Goal: Check status: Check status

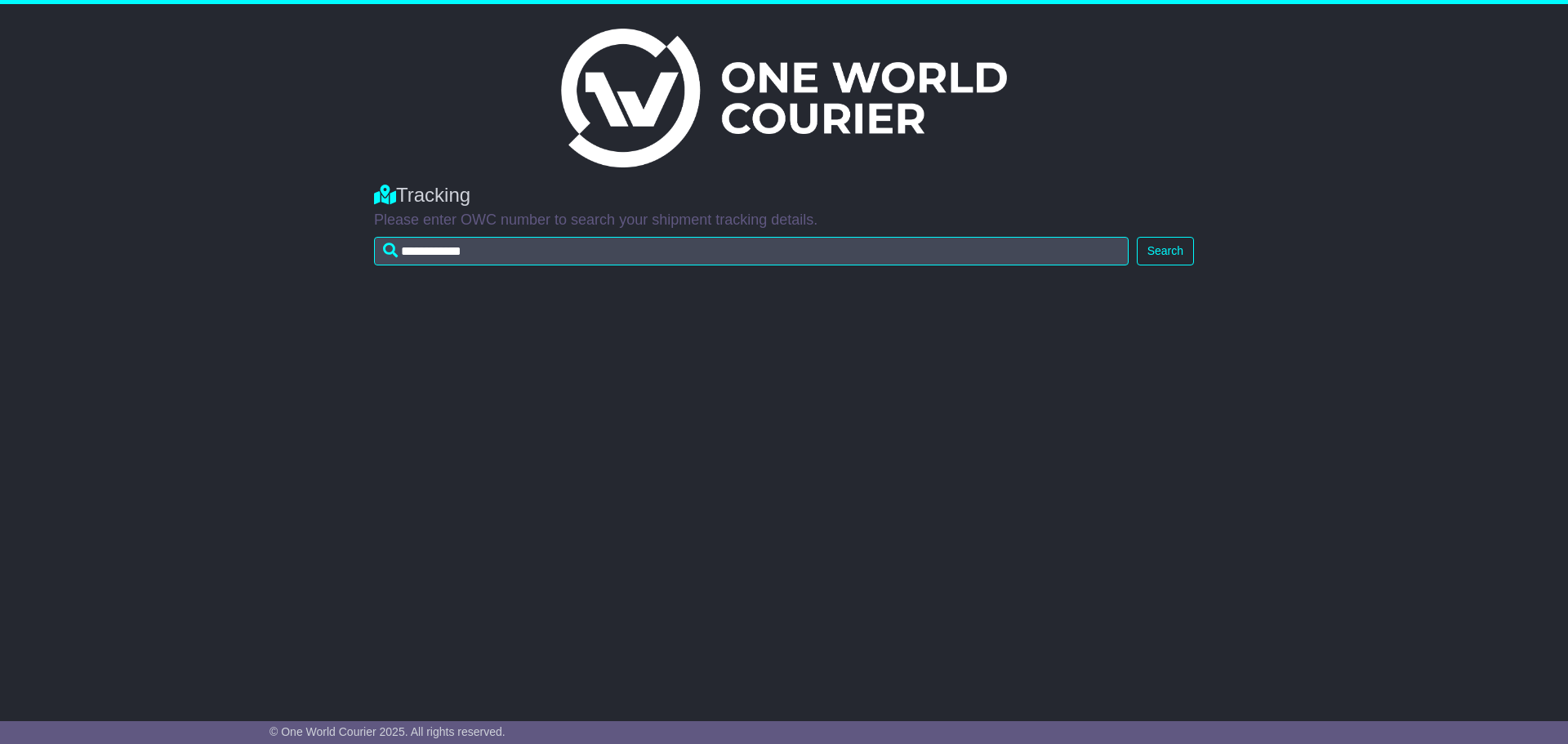
type input "**********"
click at [1162, 264] on button "Search" at bounding box center [1165, 251] width 57 height 29
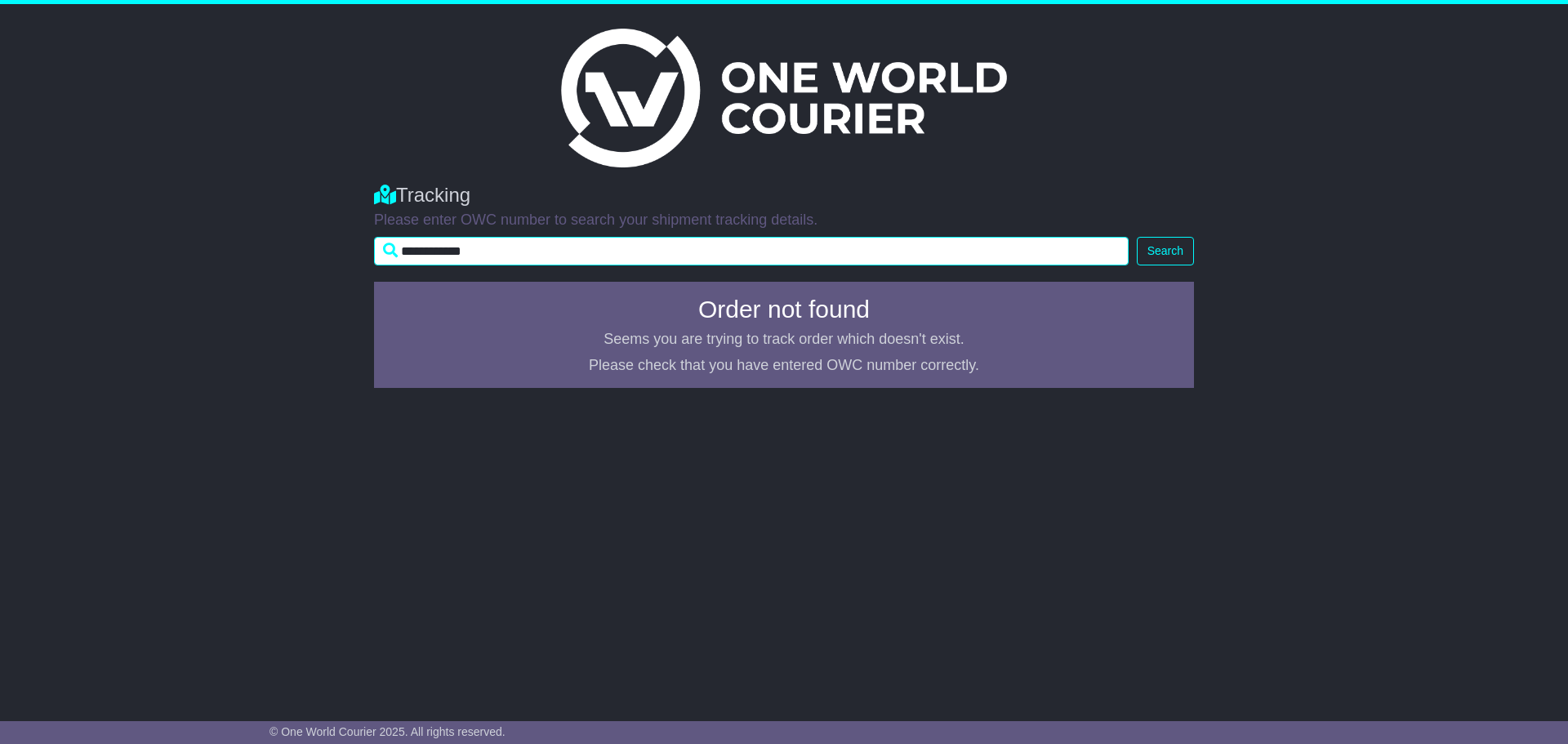
click at [463, 254] on input "**********" at bounding box center [751, 251] width 754 height 29
drag, startPoint x: 439, startPoint y: 249, endPoint x: 370, endPoint y: 254, distance: 69.2
click at [370, 254] on div "**********" at bounding box center [784, 220] width 836 height 106
type input "********"
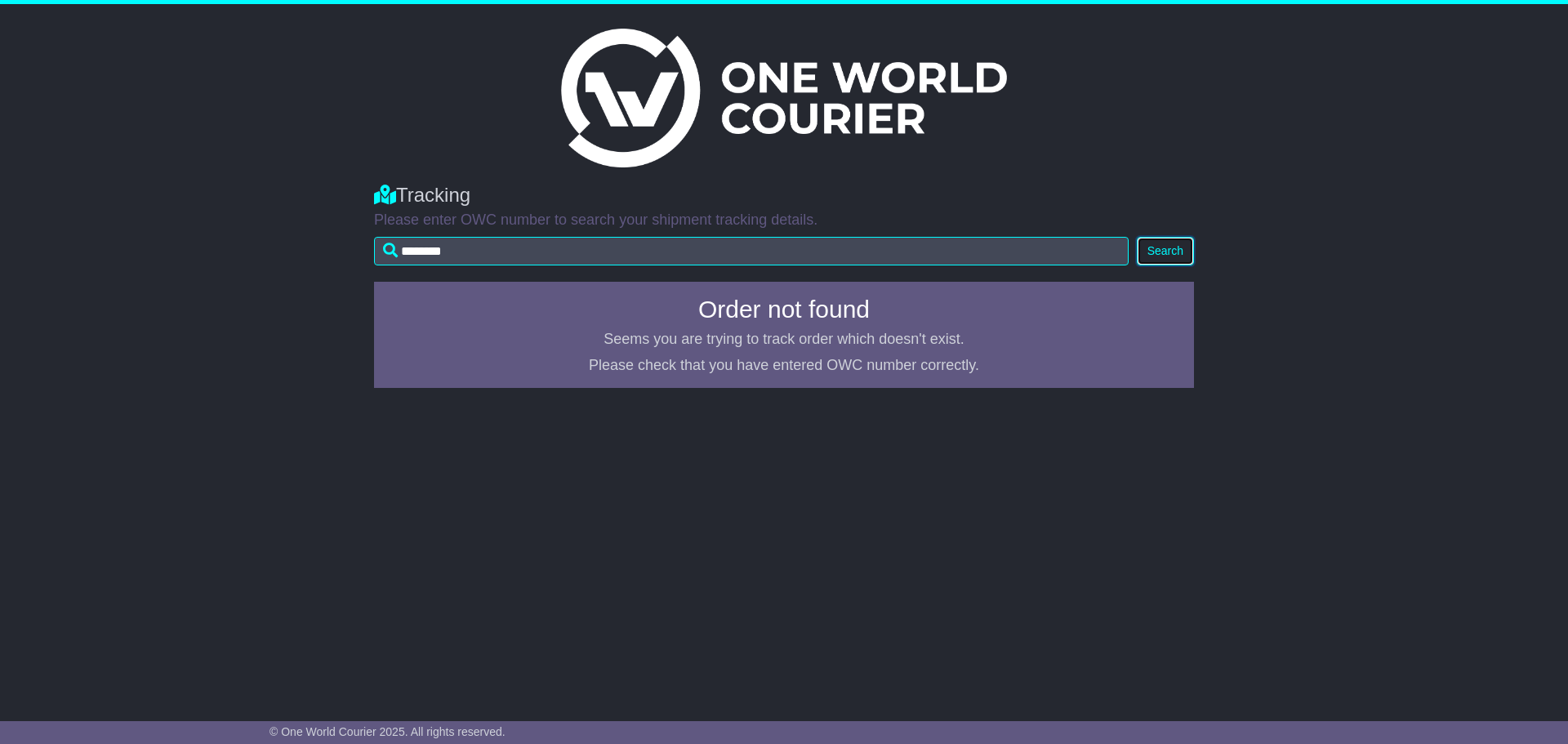
click at [1178, 240] on button "Search" at bounding box center [1165, 251] width 57 height 29
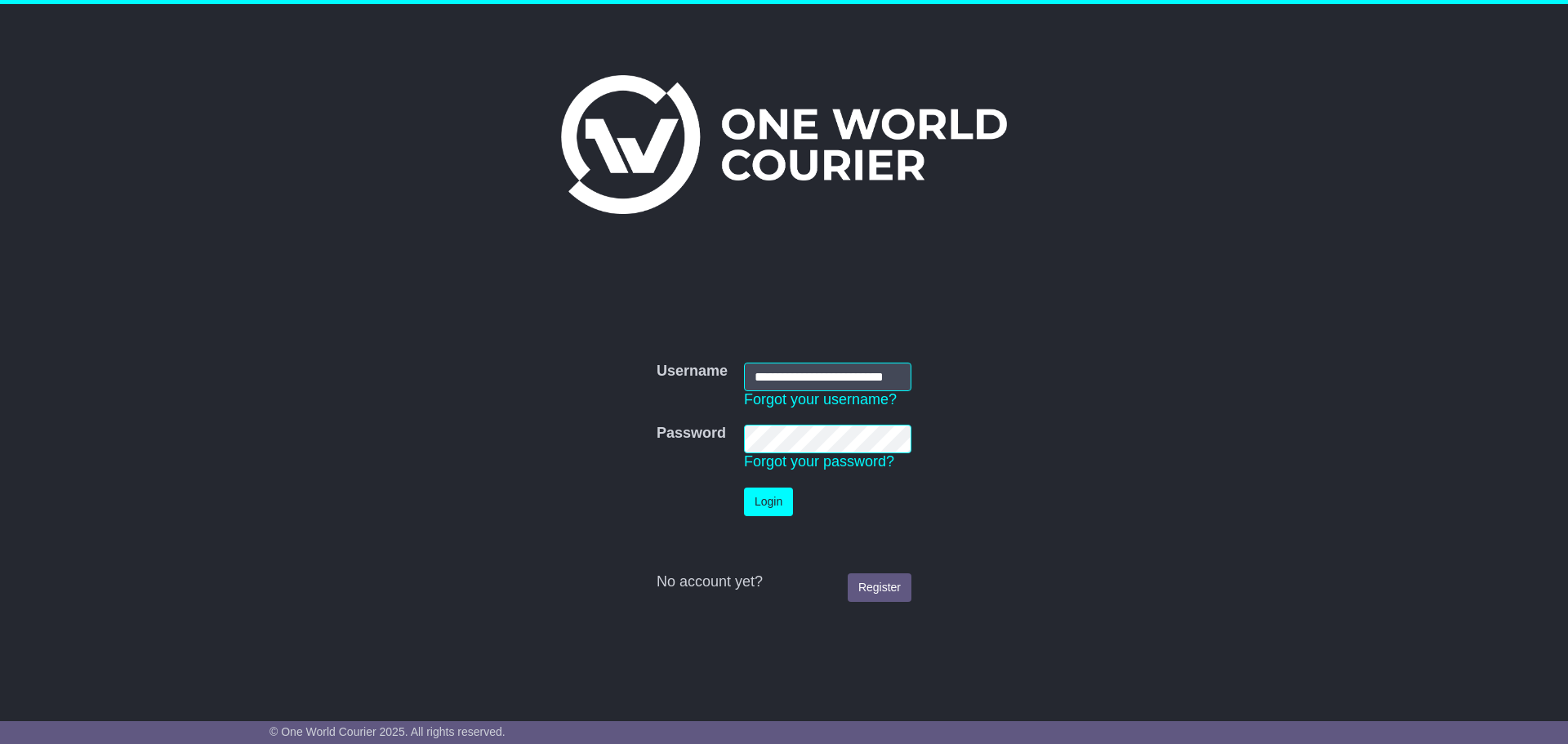
scroll to position [0, 32]
type input "**********"
click at [744, 487] on button "Login" at bounding box center [768, 501] width 49 height 29
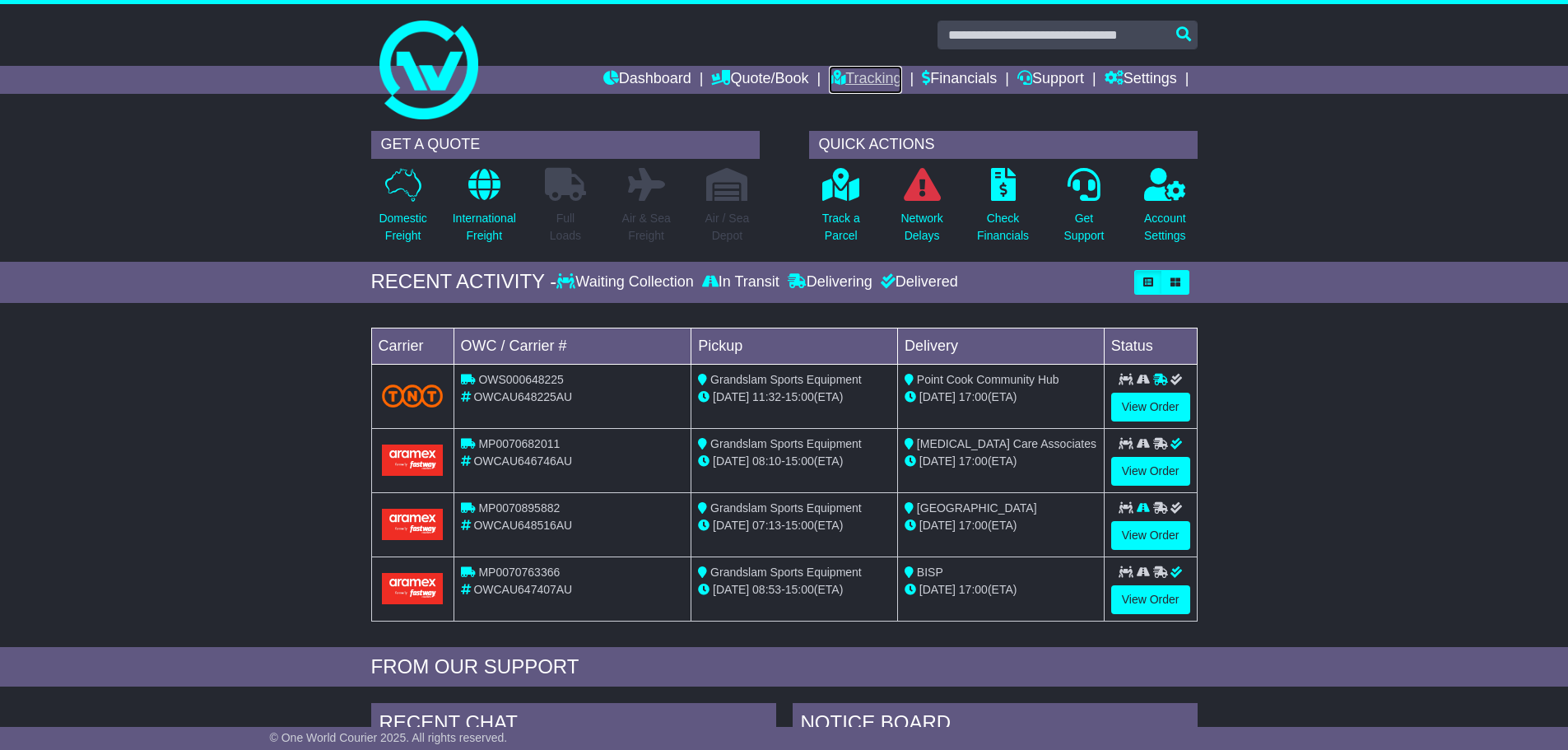
click at [838, 71] on link "Tracking" at bounding box center [865, 80] width 73 height 28
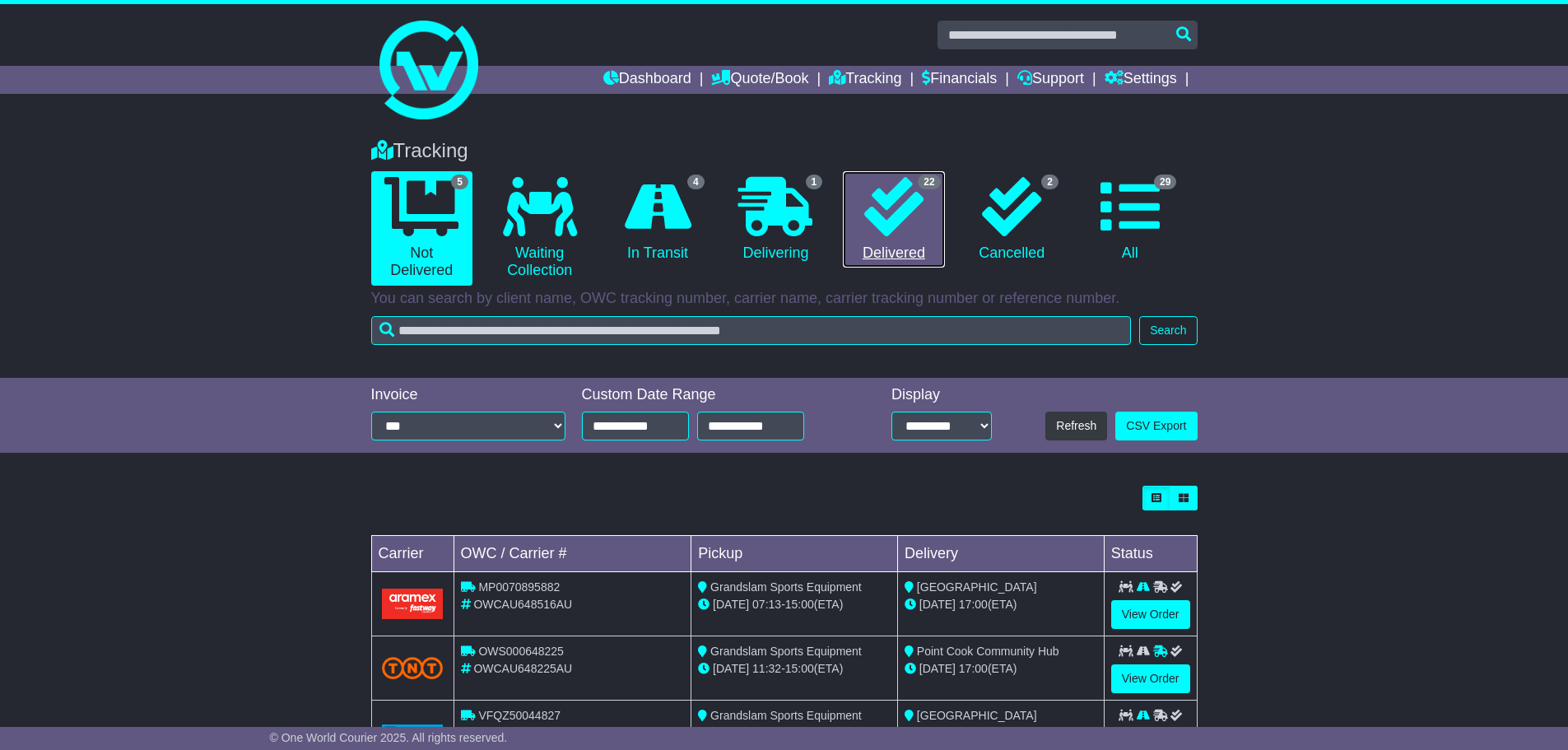
click at [930, 186] on span "22" at bounding box center [929, 181] width 22 height 14
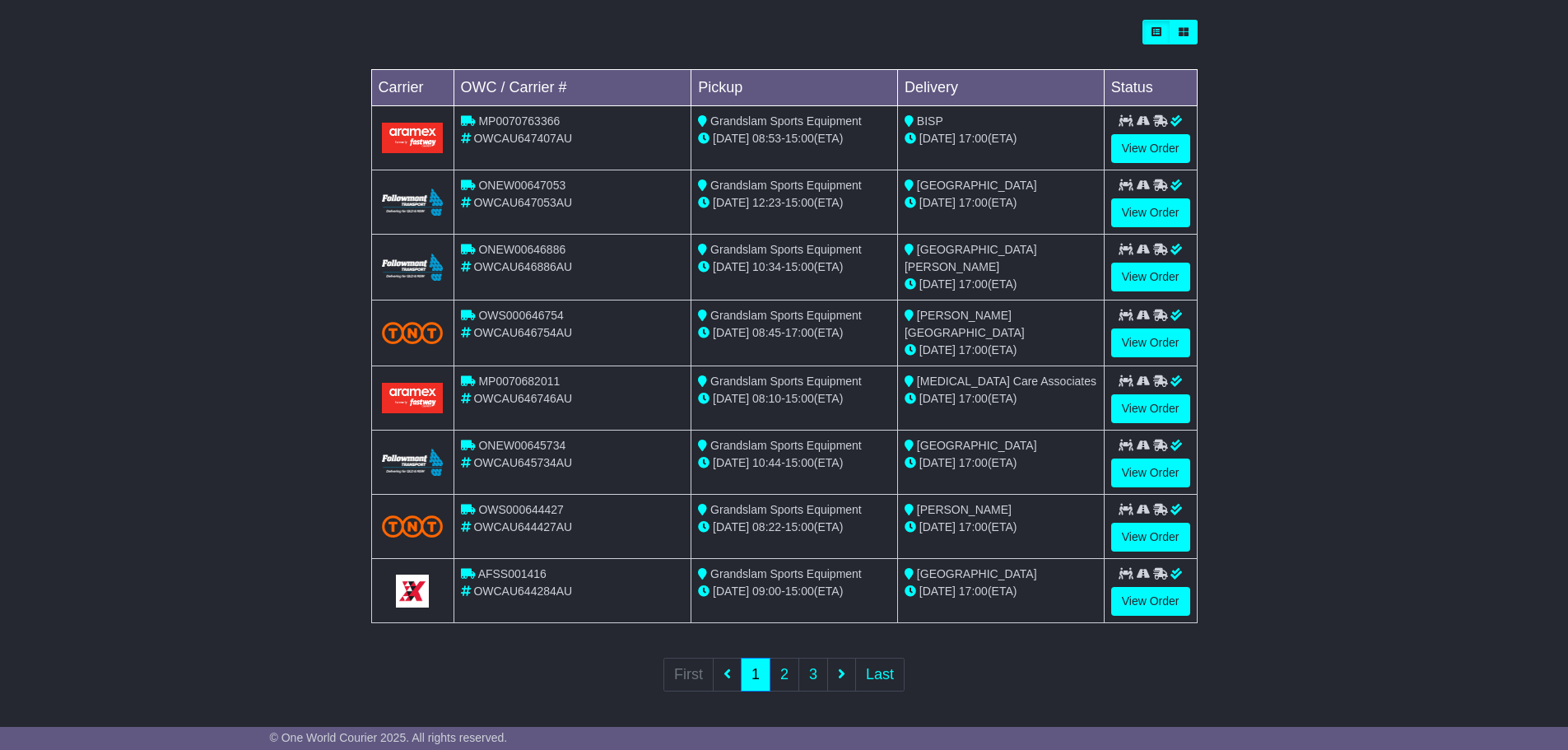
scroll to position [467, 0]
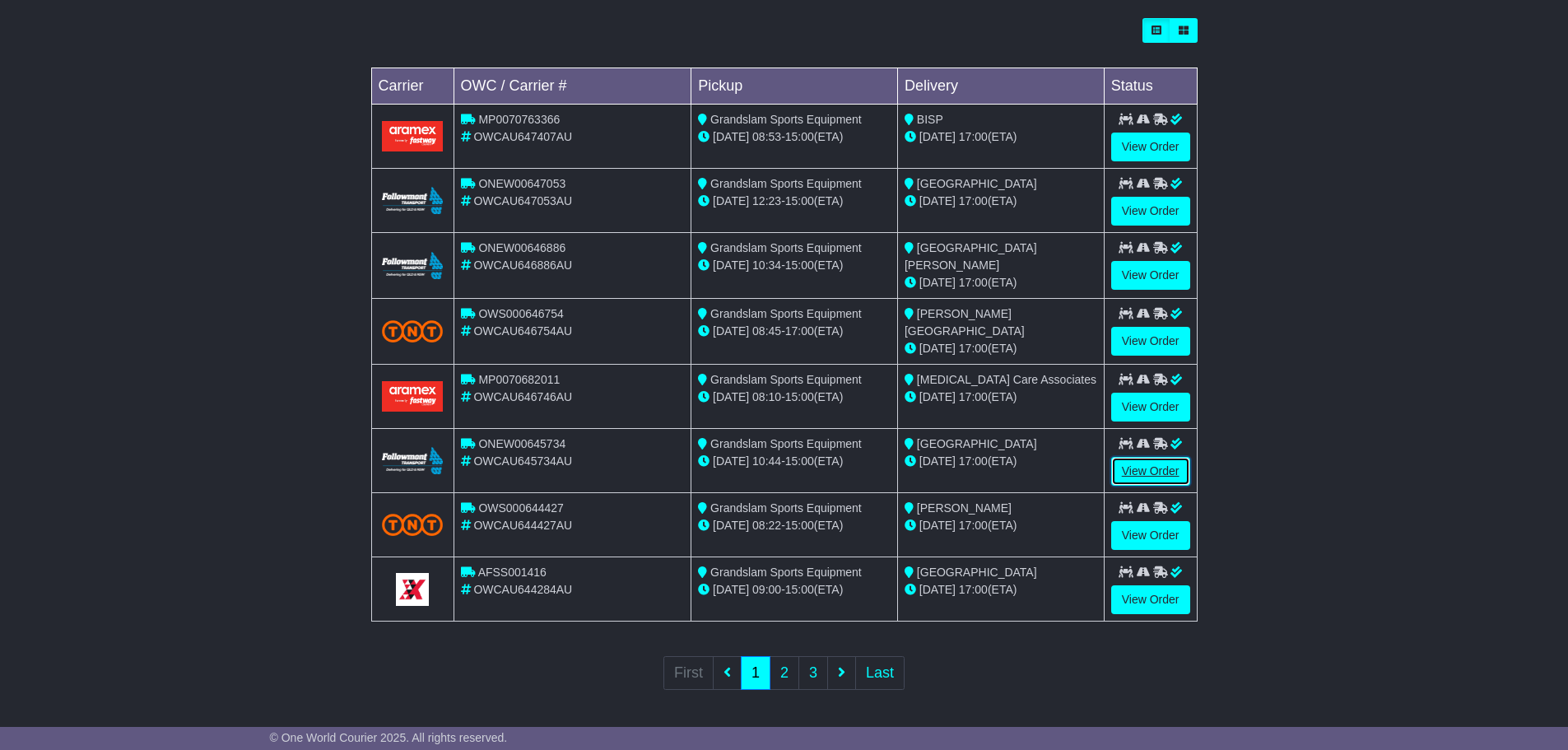
click at [1168, 472] on link "View Order" at bounding box center [1150, 472] width 79 height 29
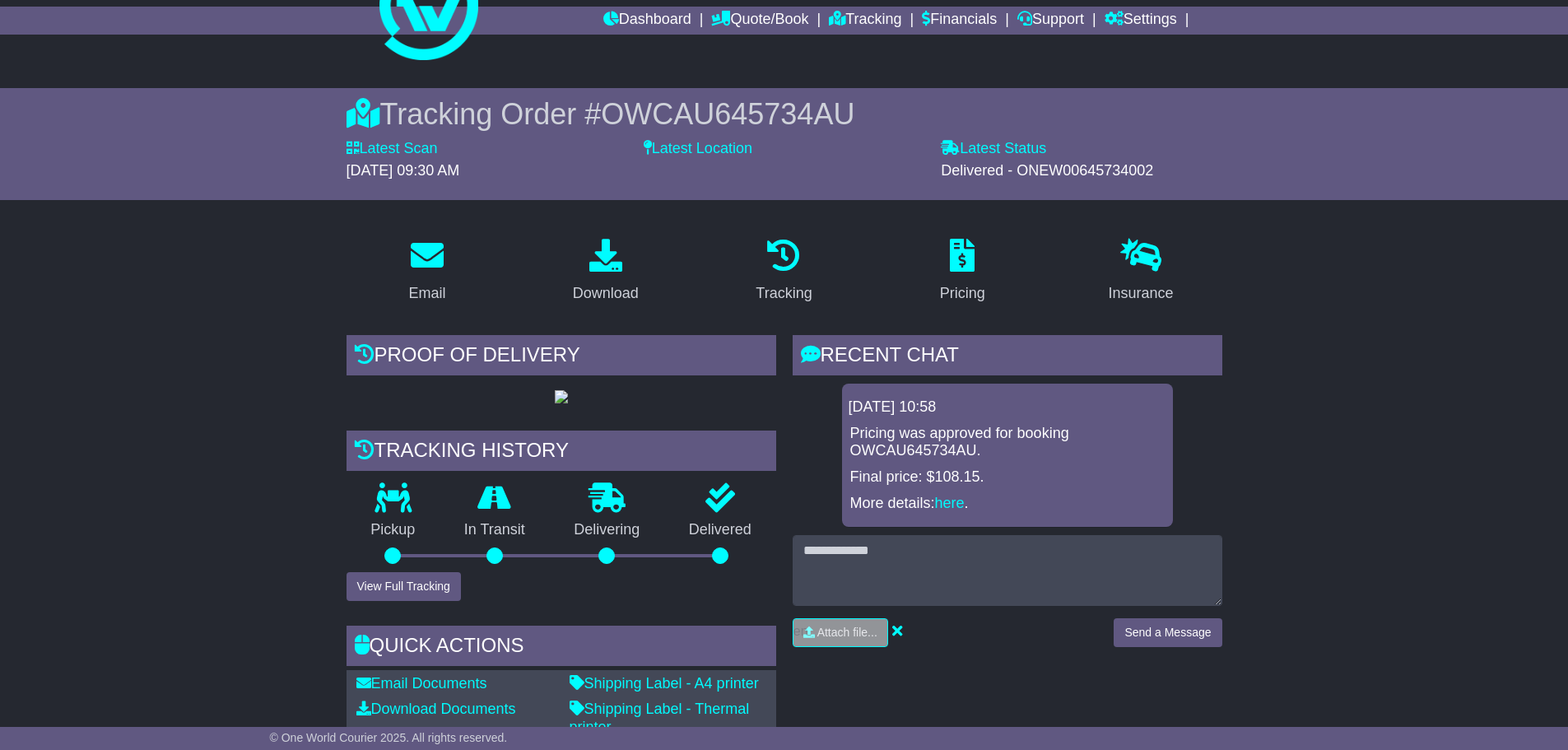
scroll to position [247, 0]
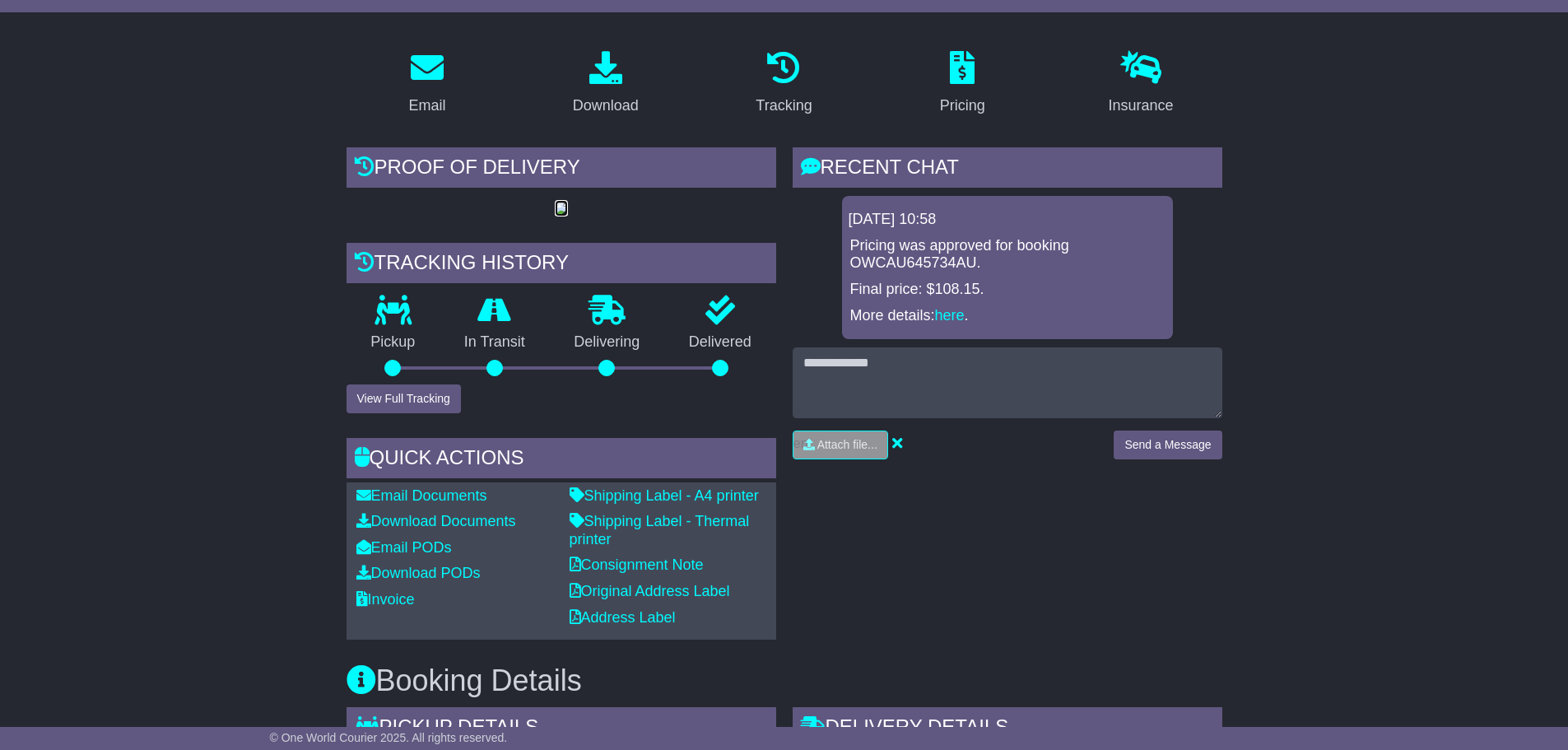
click at [568, 216] on img at bounding box center [561, 209] width 14 height 14
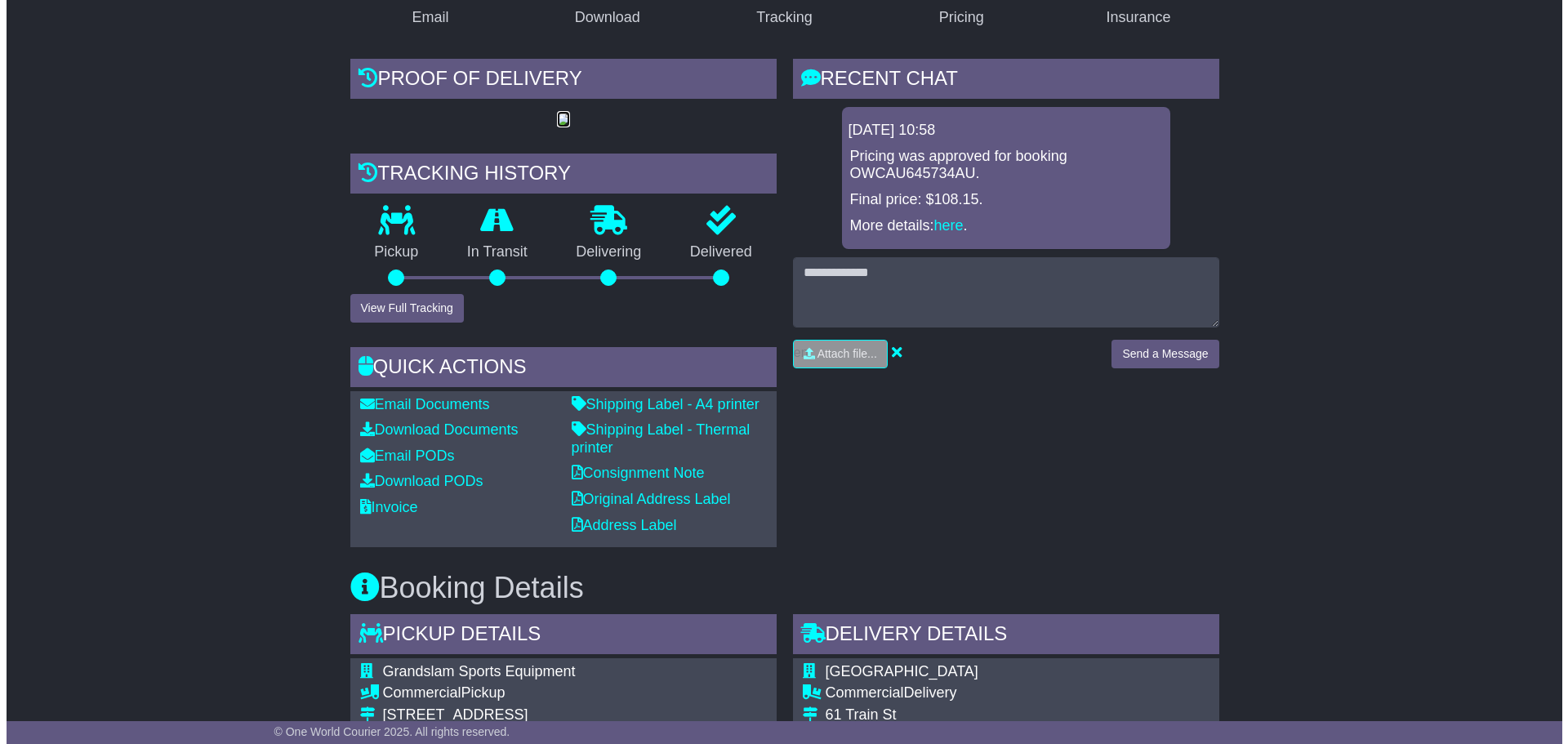
scroll to position [327, 0]
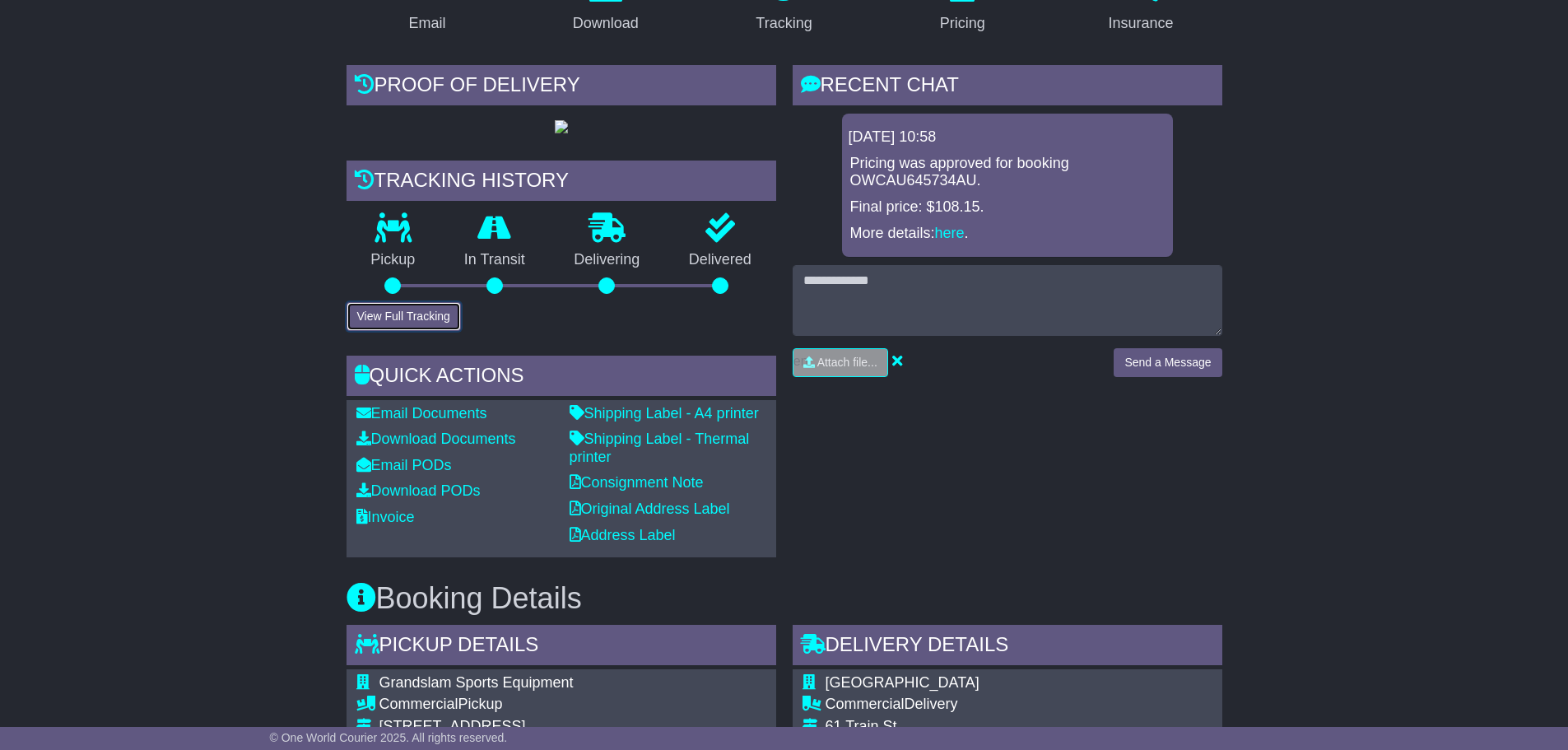
click at [433, 331] on button "View Full Tracking" at bounding box center [403, 317] width 114 height 29
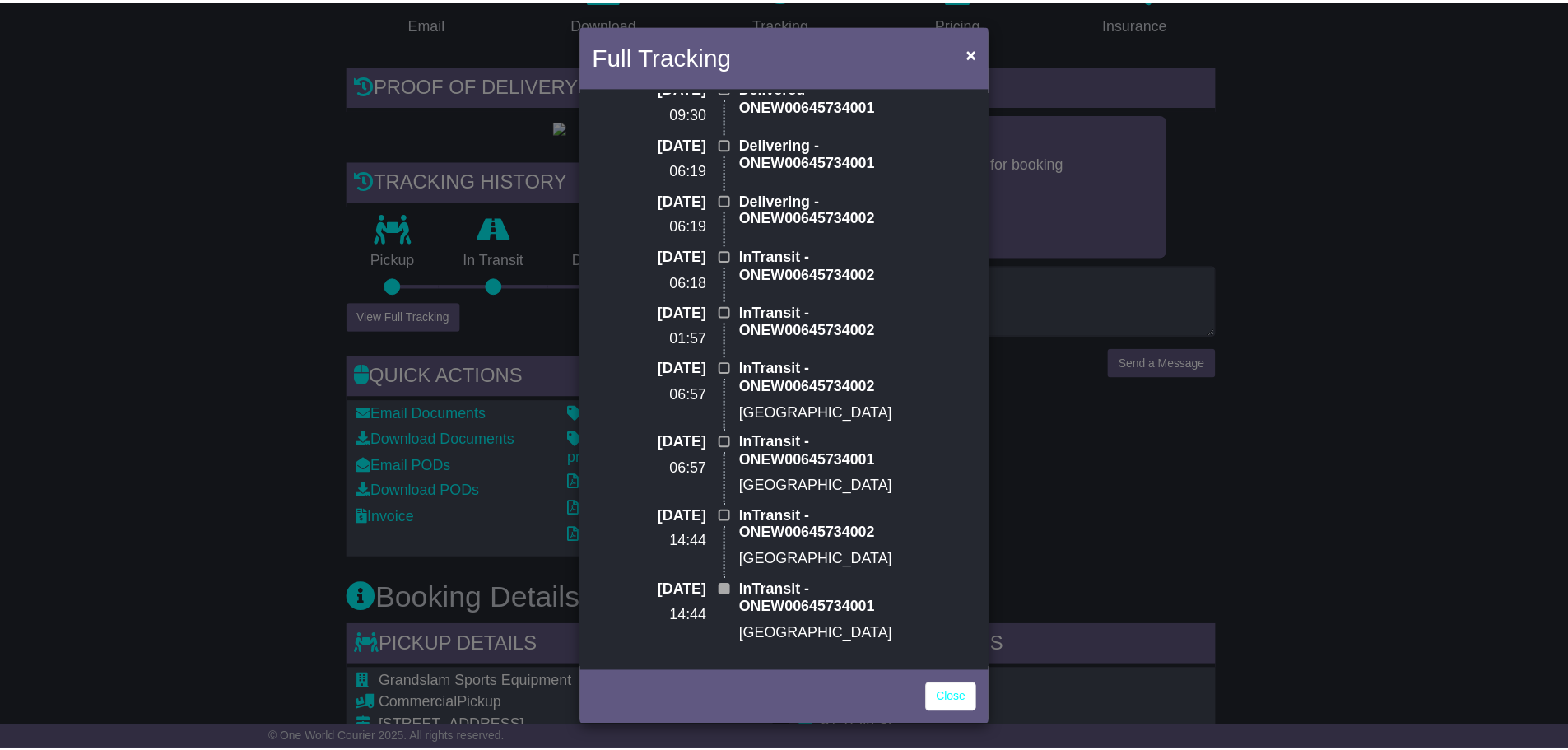
scroll to position [0, 0]
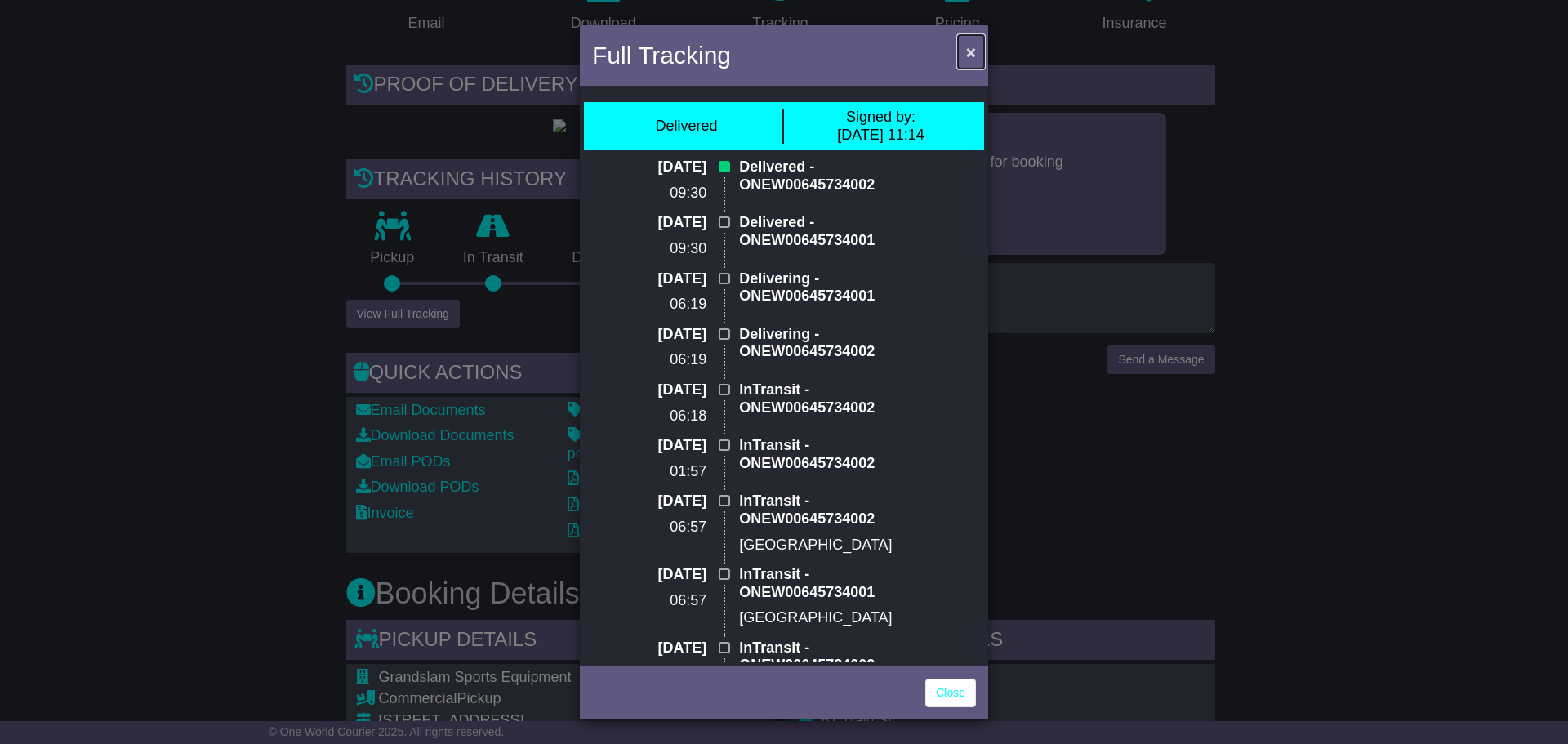
click at [972, 46] on span "×" at bounding box center [971, 52] width 10 height 18
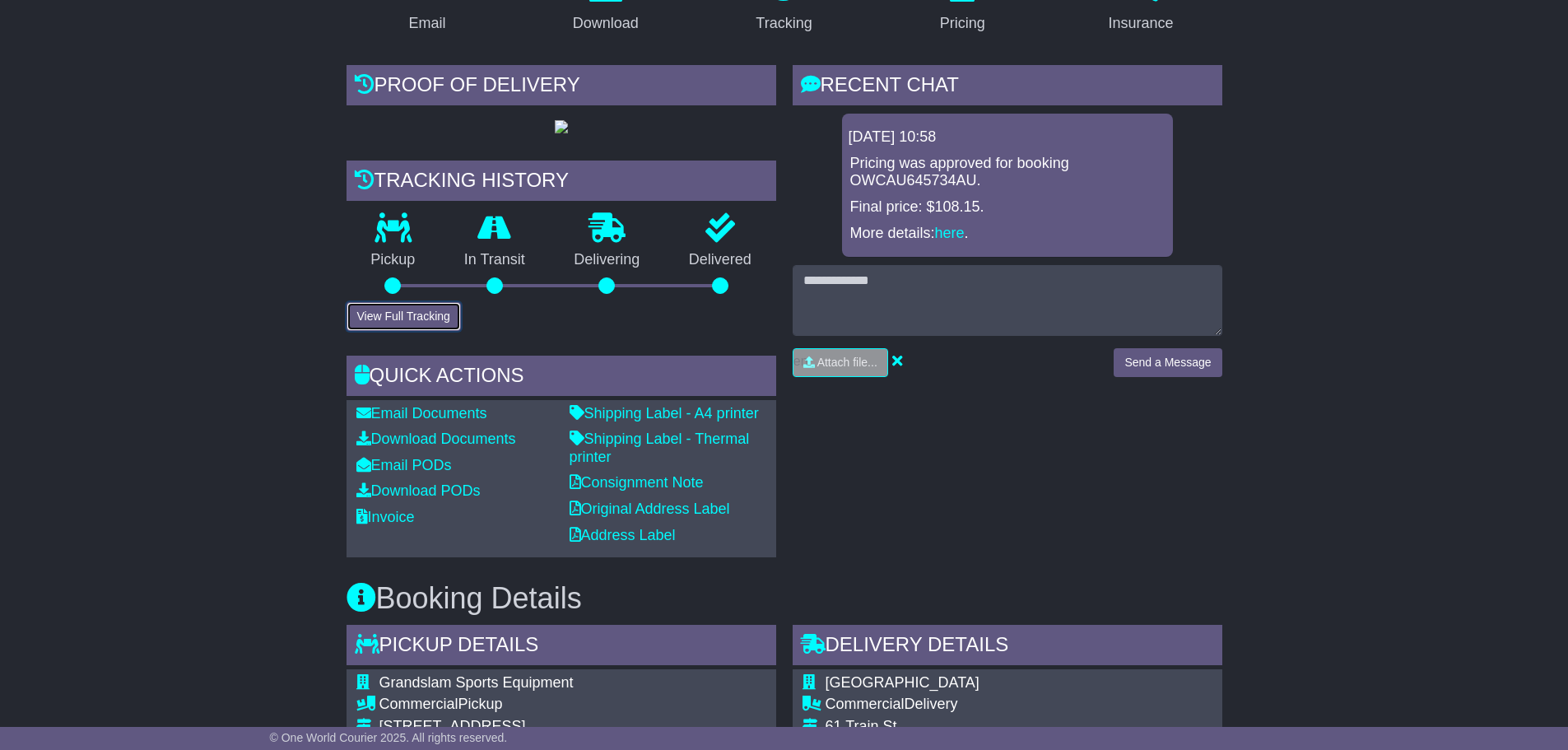
scroll to position [494, 0]
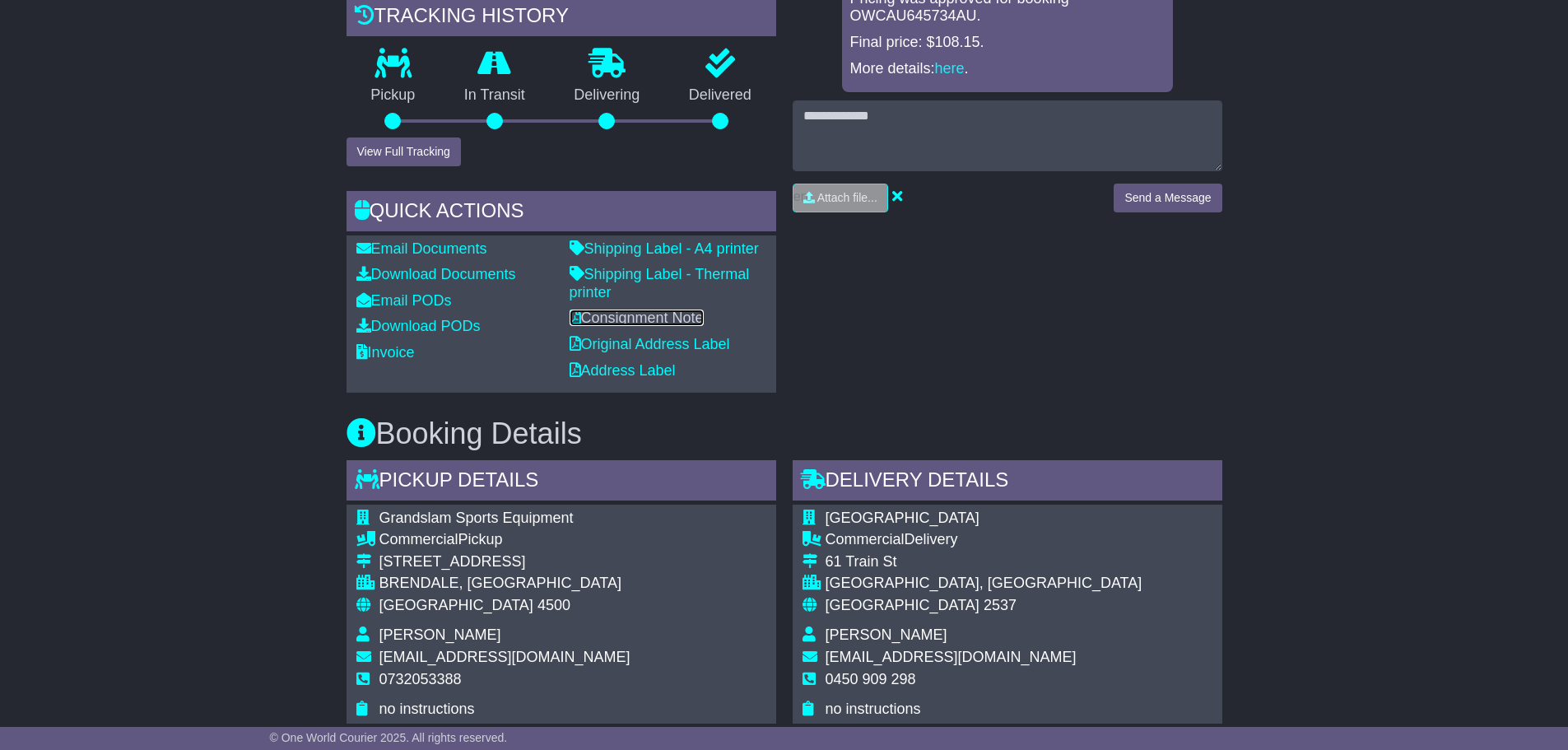
click at [648, 326] on link "Consignment Note" at bounding box center [637, 317] width 134 height 16
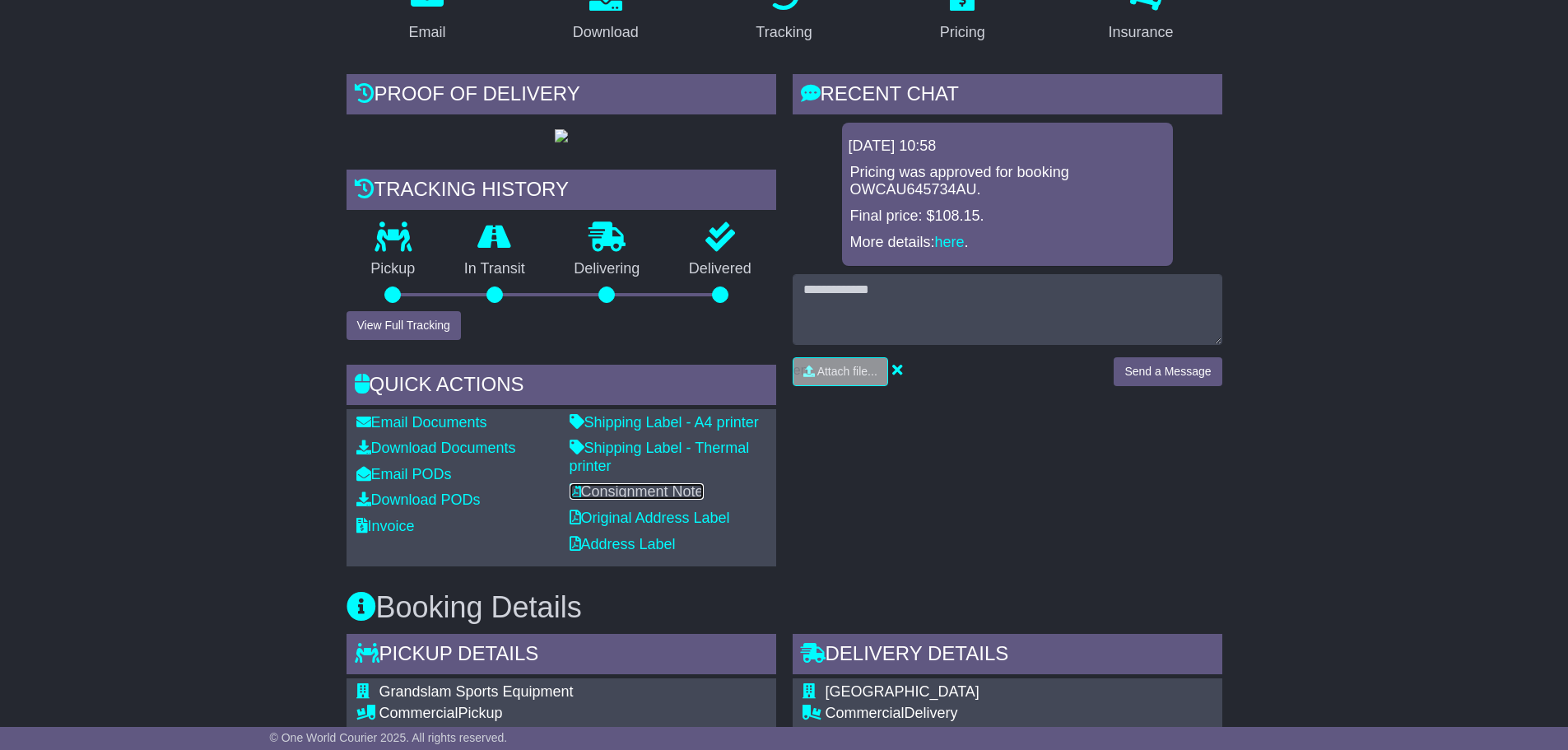
scroll to position [329, 0]
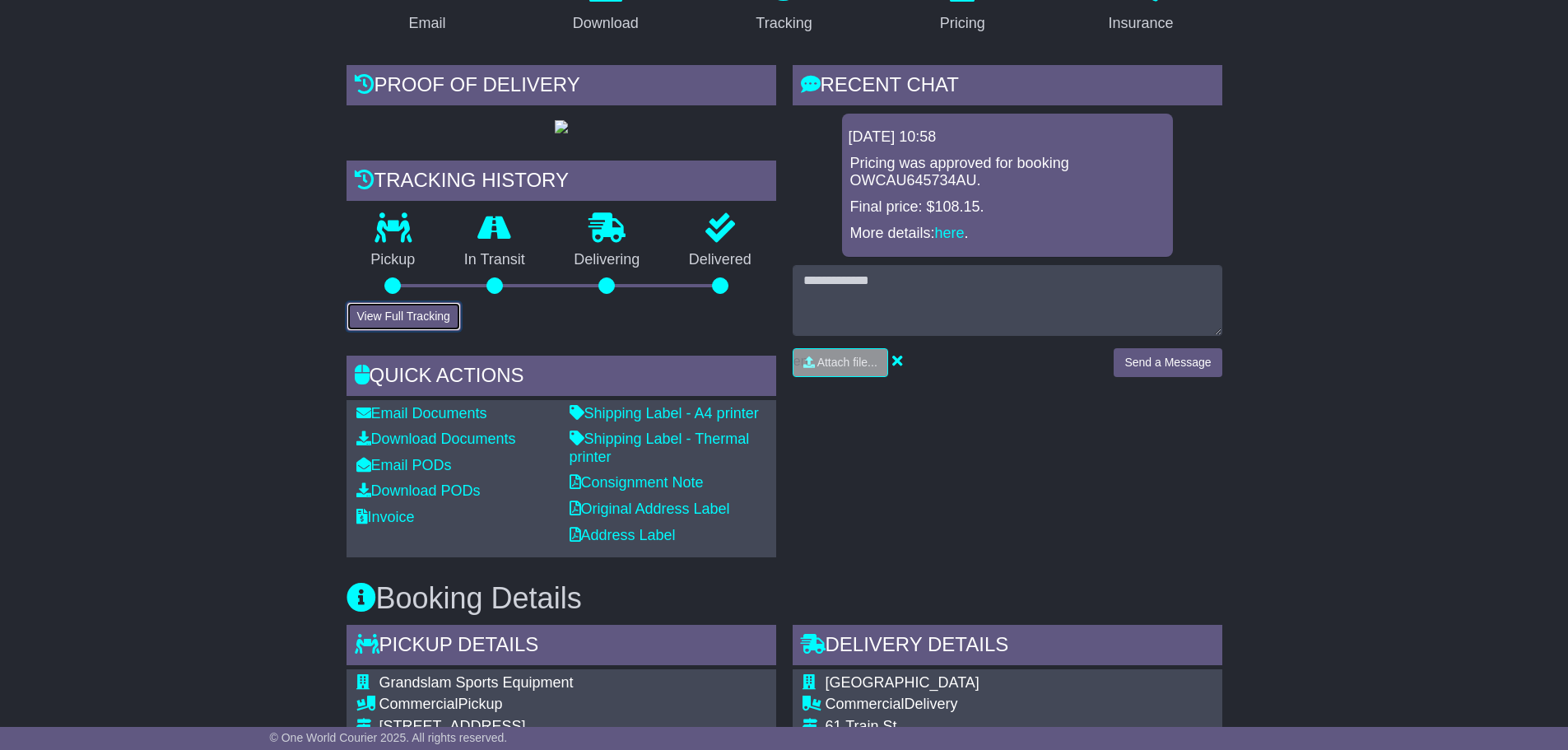
click at [433, 331] on button "View Full Tracking" at bounding box center [403, 317] width 114 height 29
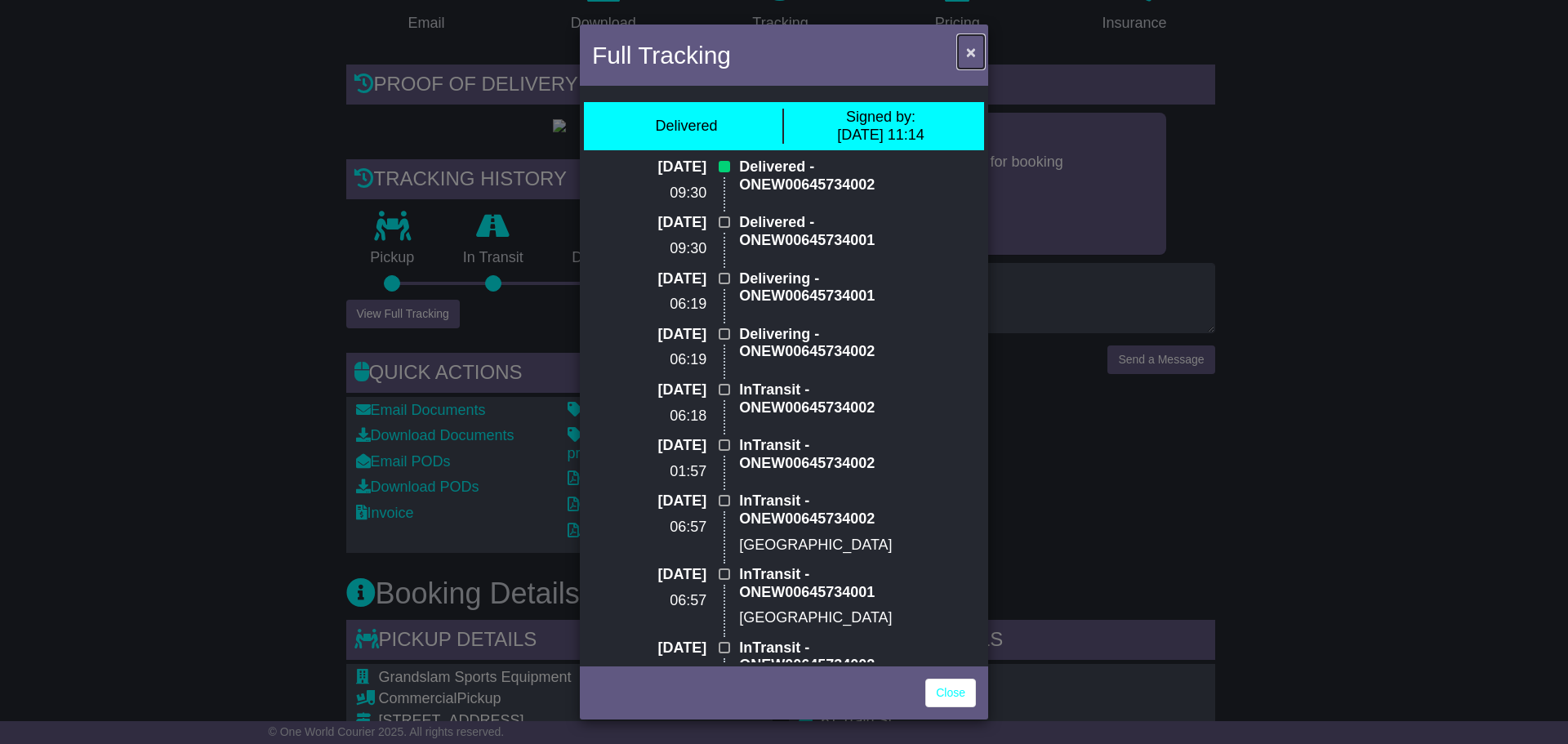
click at [966, 46] on span "×" at bounding box center [971, 52] width 10 height 18
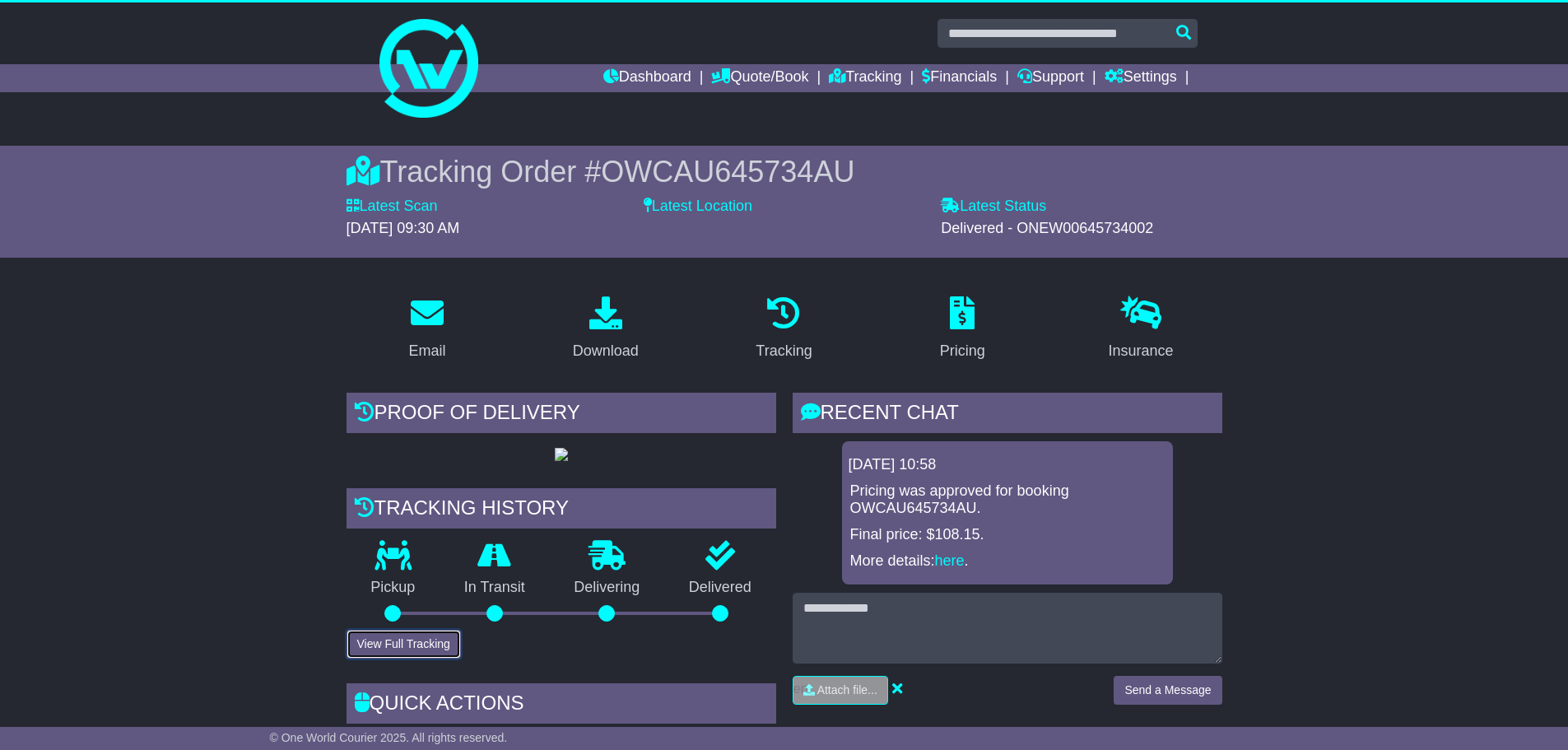
scroll to position [0, 0]
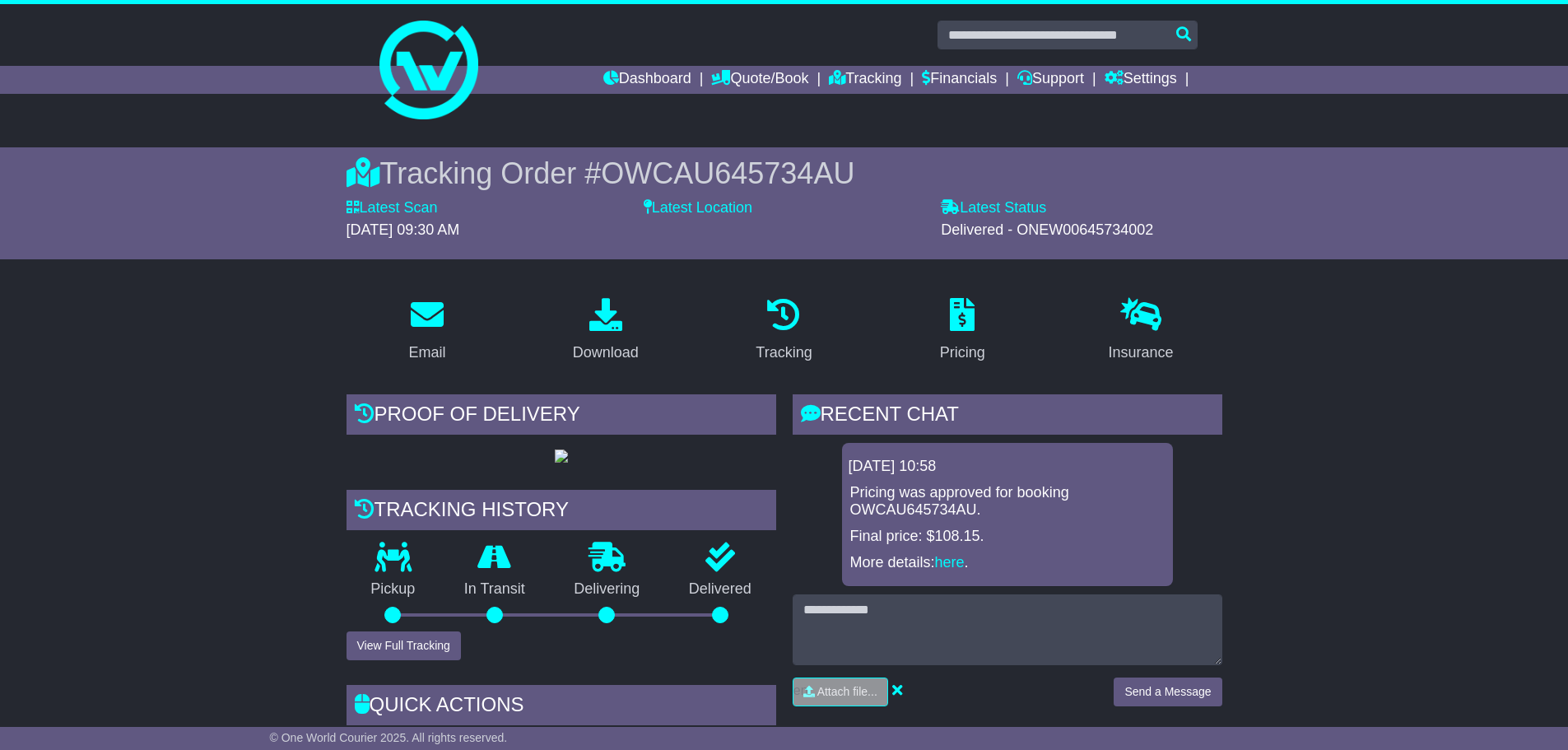
click at [682, 208] on label "Latest Location" at bounding box center [698, 207] width 108 height 18
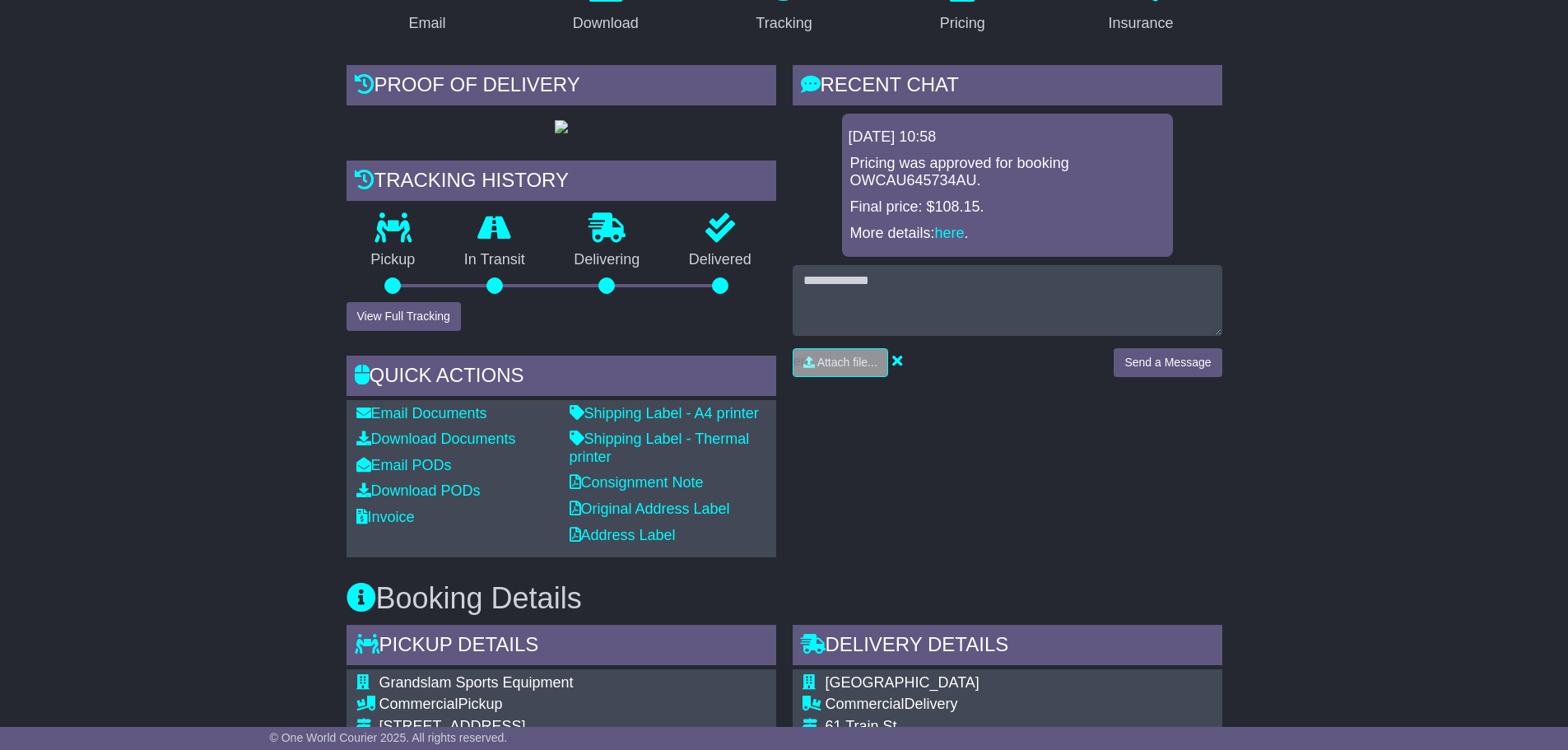
scroll to position [411, 0]
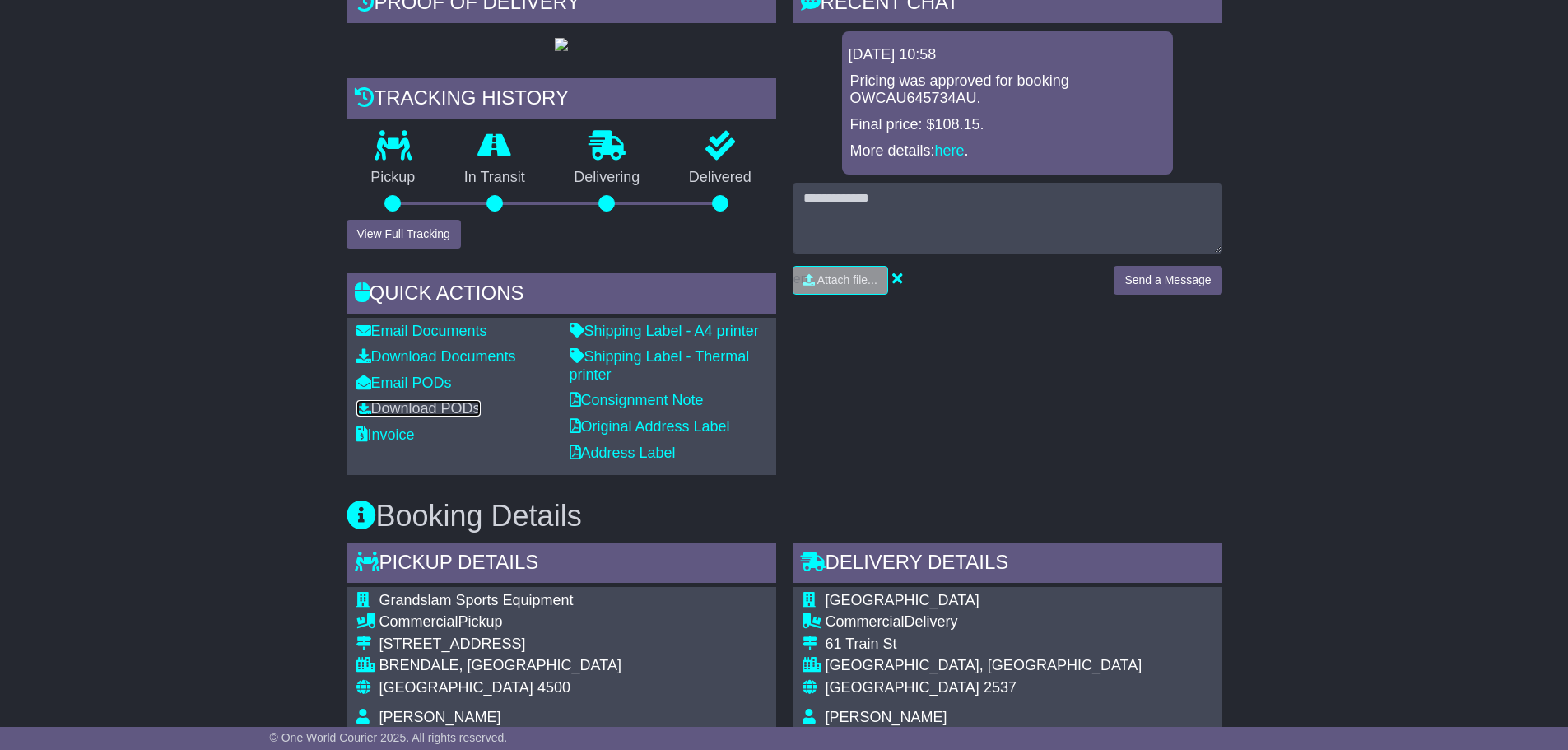
click at [450, 416] on link "Download PODs" at bounding box center [418, 407] width 124 height 16
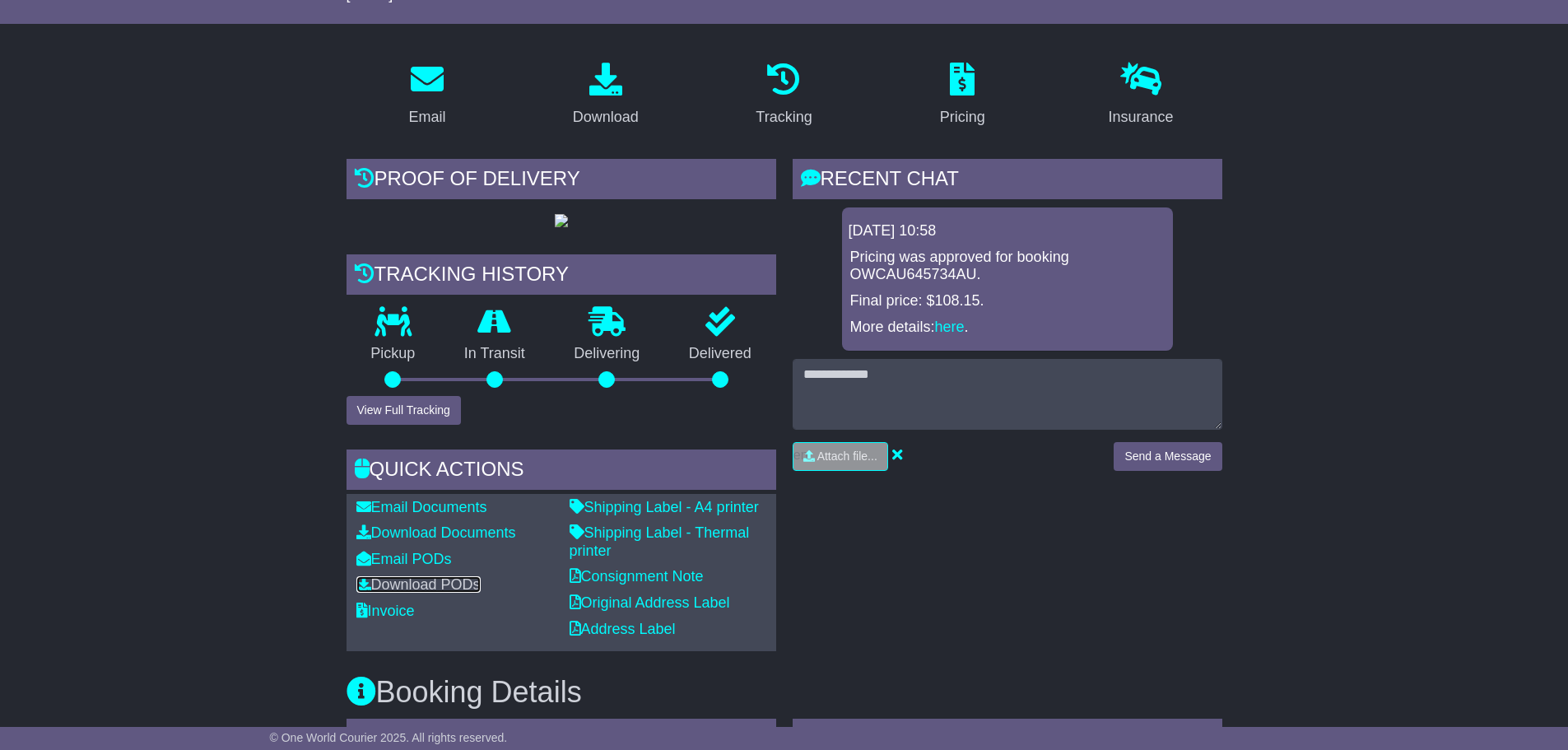
scroll to position [329, 0]
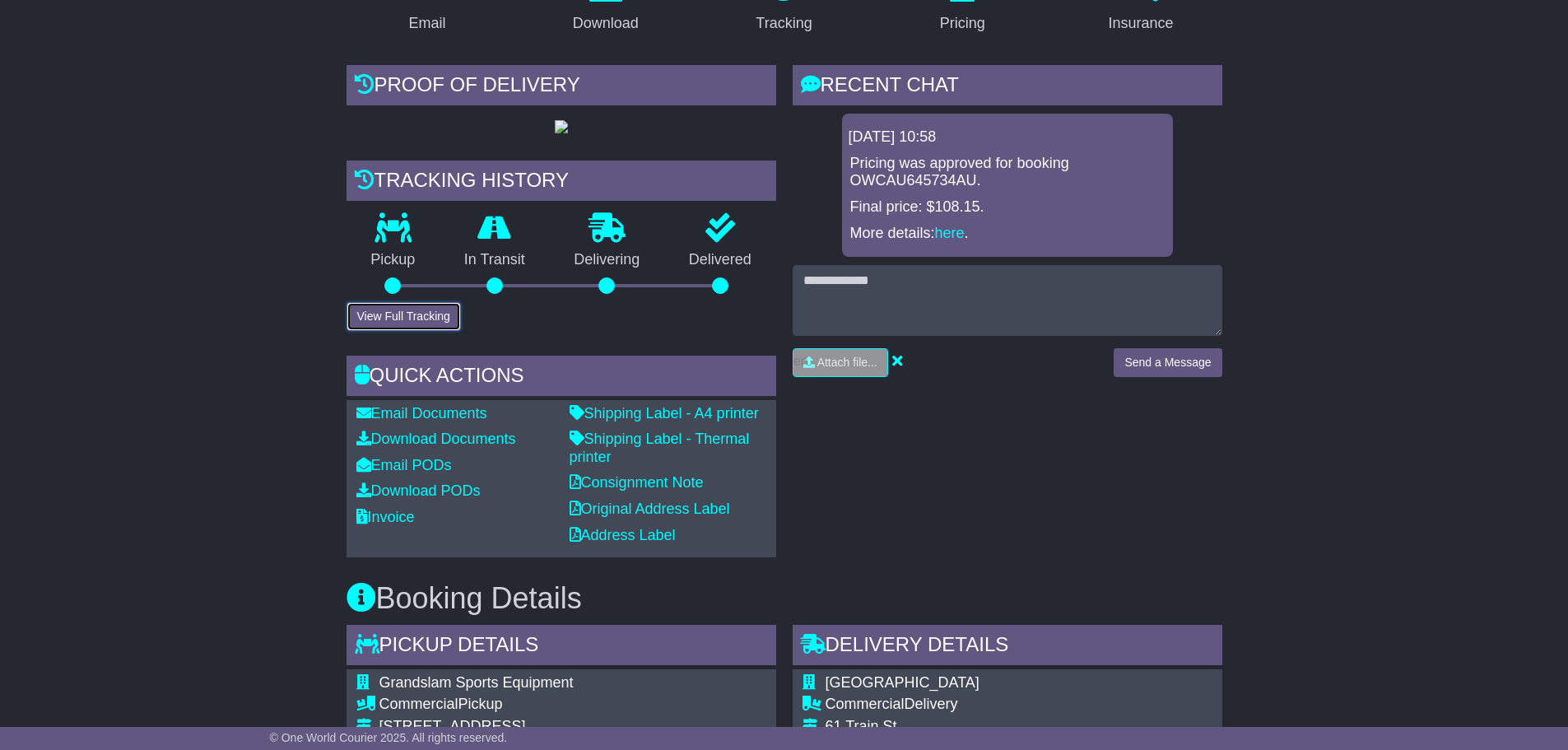
click at [420, 331] on button "View Full Tracking" at bounding box center [403, 317] width 114 height 29
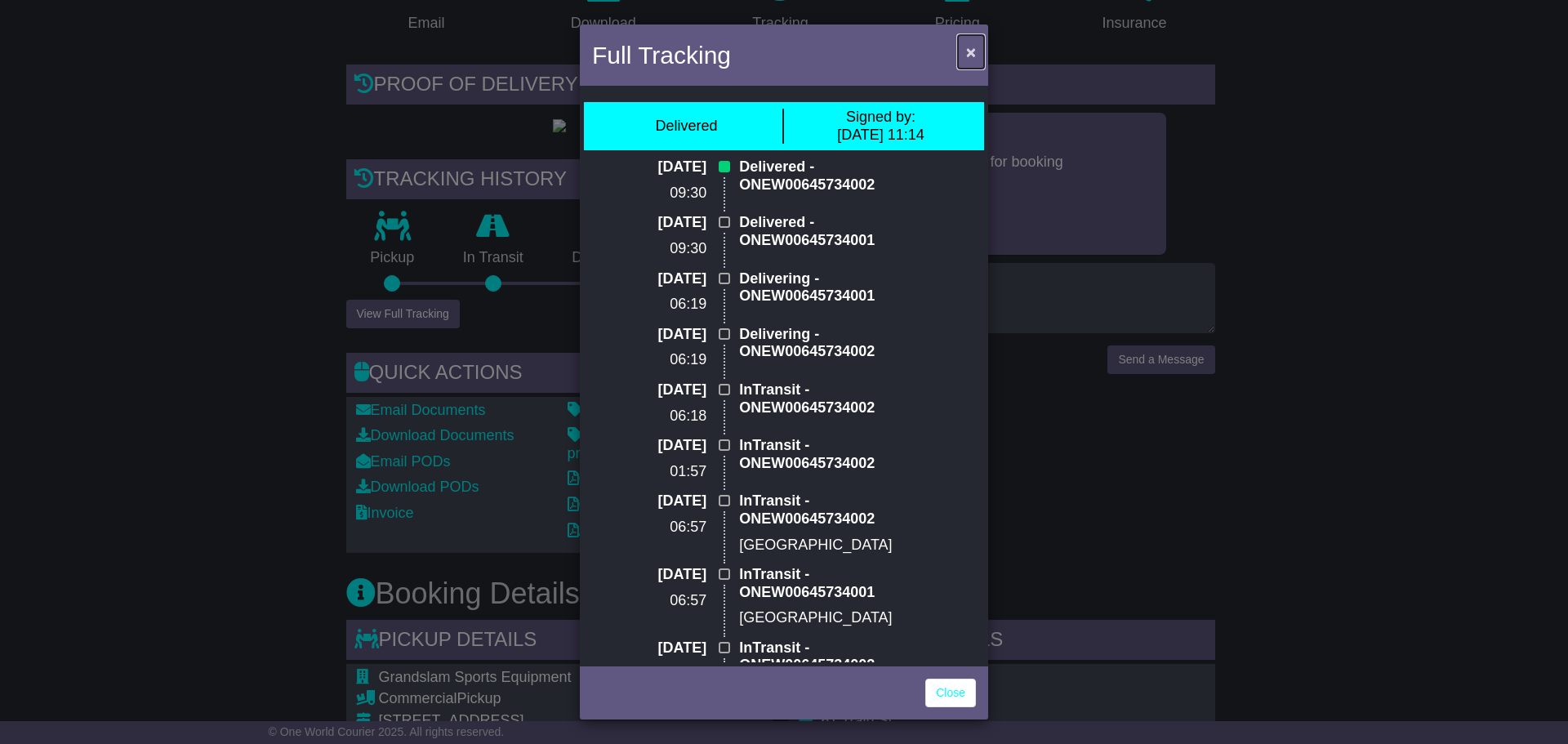
click at [967, 46] on span "×" at bounding box center [971, 52] width 10 height 18
